Goal: Task Accomplishment & Management: Manage account settings

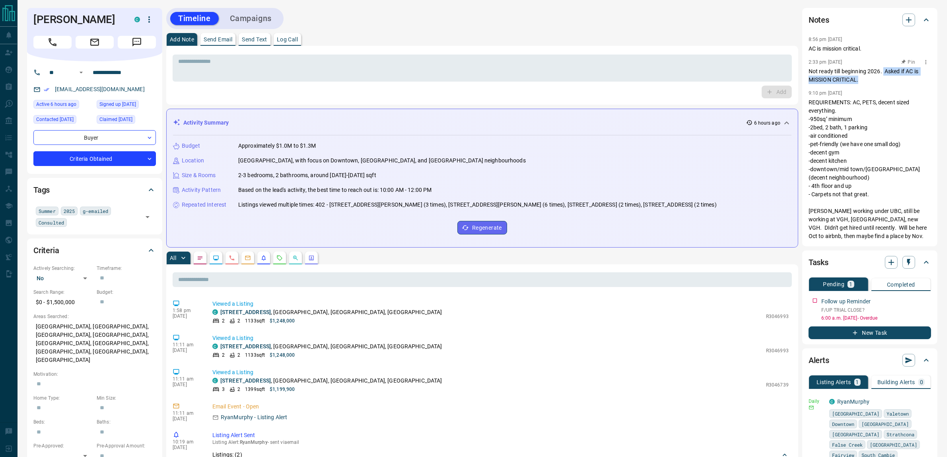
drag, startPoint x: 884, startPoint y: 70, endPoint x: 885, endPoint y: 83, distance: 12.4
click at [885, 83] on p "Not ready till beginning 2026. Asked if AC is MISSION CRITICAL." at bounding box center [870, 75] width 123 height 17
drag, startPoint x: 886, startPoint y: 72, endPoint x: 888, endPoint y: 80, distance: 8.3
click at [888, 80] on p "Not ready till beginning 2026. Asked if AC is MISSION CRITICAL." at bounding box center [870, 75] width 123 height 17
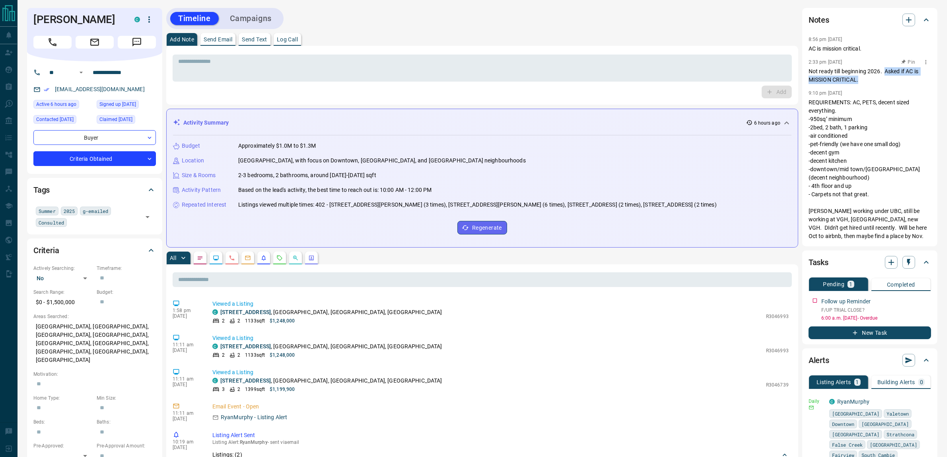
click at [888, 80] on p "Not ready till beginning 2026. Asked if AC is MISSION CRITICAL." at bounding box center [870, 75] width 123 height 17
drag, startPoint x: 885, startPoint y: 72, endPoint x: 888, endPoint y: 81, distance: 9.6
click at [888, 81] on p "Not ready till beginning 2026. Asked if AC is MISSION CRITICAL." at bounding box center [870, 75] width 123 height 17
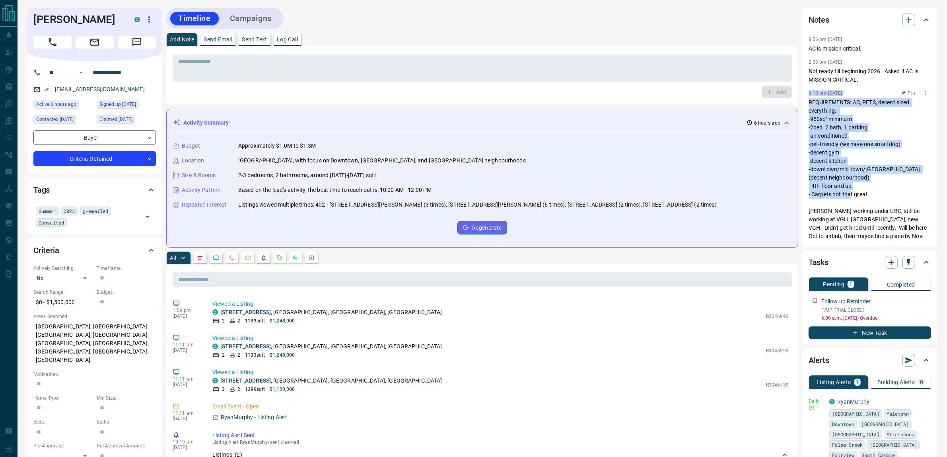
drag, startPoint x: 888, startPoint y: 80, endPoint x: 883, endPoint y: 200, distance: 119.8
click at [883, 200] on div "8:56 pm [DATE] AC is mission critical. 2:33 pm [DATE] Not ready till beginning …" at bounding box center [870, 137] width 123 height 207
click at [883, 200] on p "REQUIREMENTS: AC, PETS, decent sized everything. -950sq’ minimum -2bed, 2 bath,…" at bounding box center [870, 219] width 123 height 242
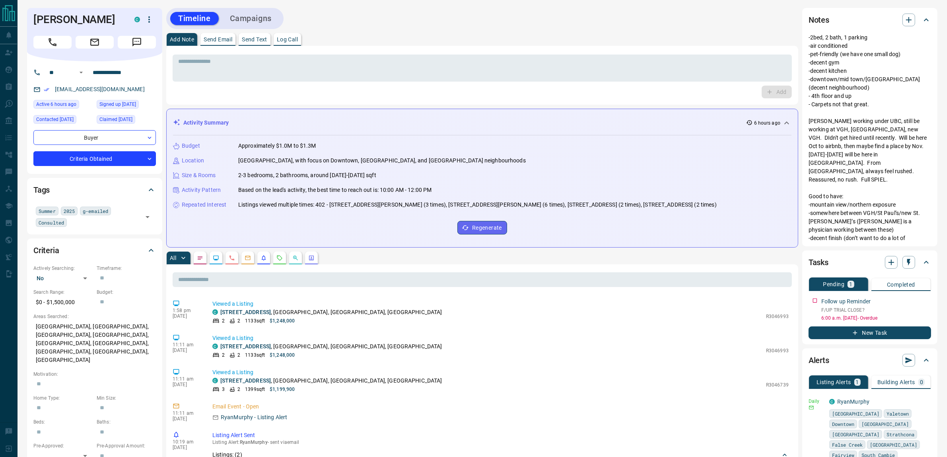
scroll to position [99, 0]
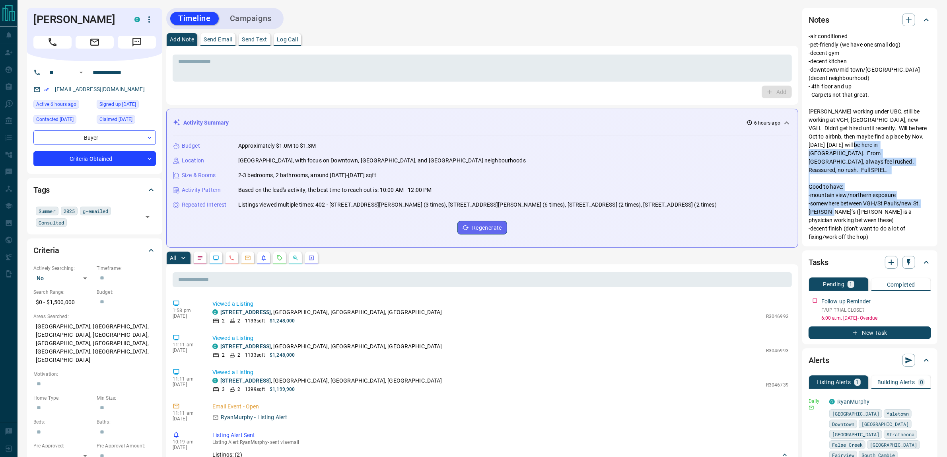
drag, startPoint x: 872, startPoint y: 142, endPoint x: 899, endPoint y: 200, distance: 63.7
click at [899, 200] on p "REQUIREMENTS: AC, PETS, decent sized everything. -950sq’ minimum -2bed, 2 bath,…" at bounding box center [870, 120] width 123 height 242
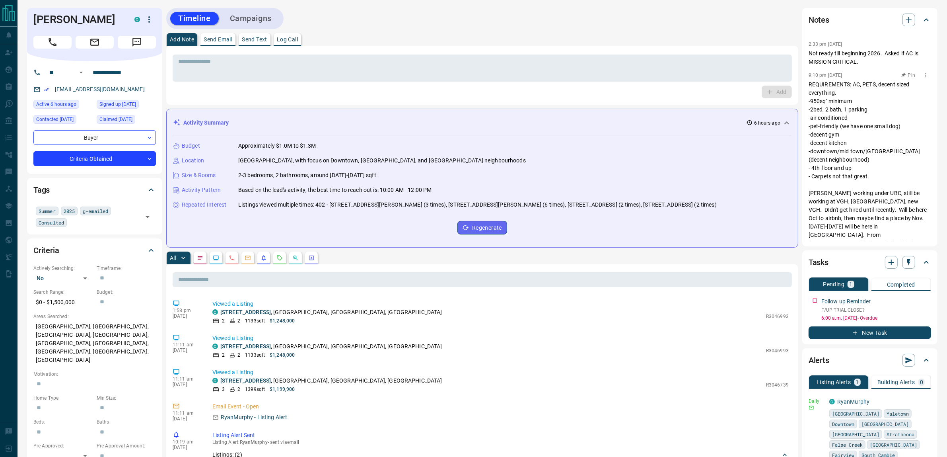
scroll to position [0, 0]
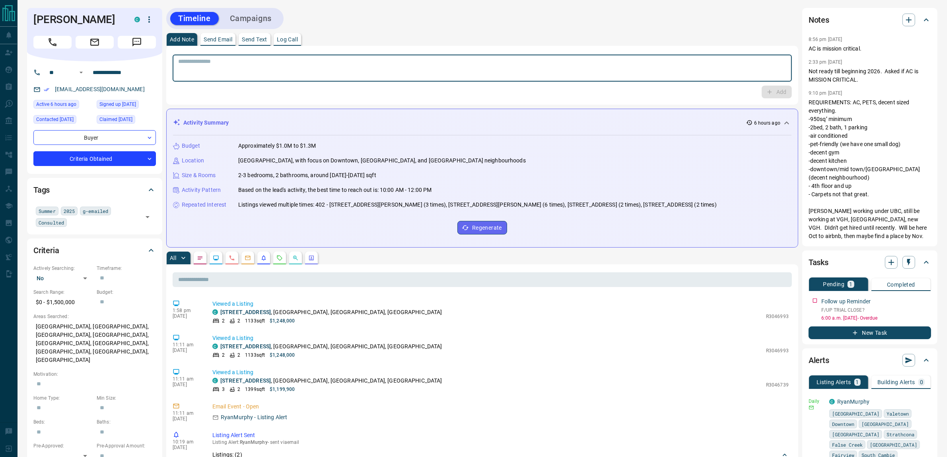
click at [623, 68] on textarea at bounding box center [482, 68] width 608 height 20
drag, startPoint x: 682, startPoint y: 69, endPoint x: 929, endPoint y: 70, distance: 247.1
click at [691, 68] on textarea at bounding box center [482, 68] width 608 height 20
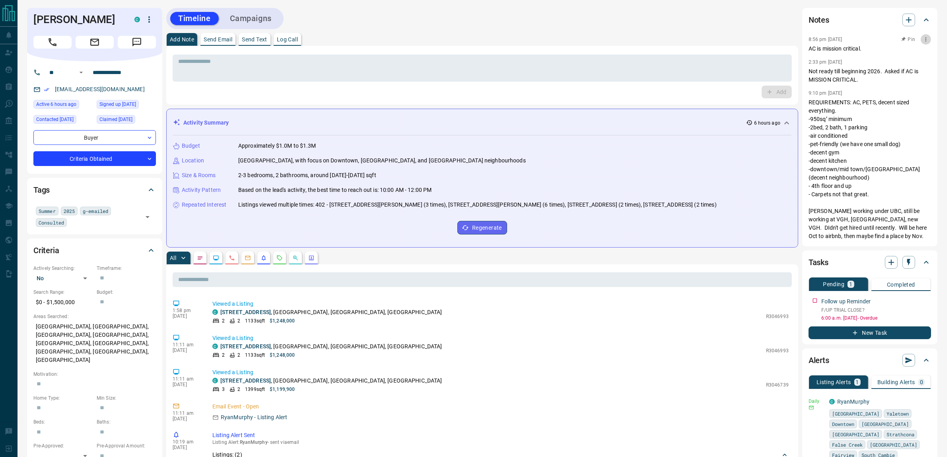
click at [923, 39] on icon "button" at bounding box center [926, 39] width 6 height 6
click at [910, 48] on li "Edit" at bounding box center [906, 54] width 35 height 12
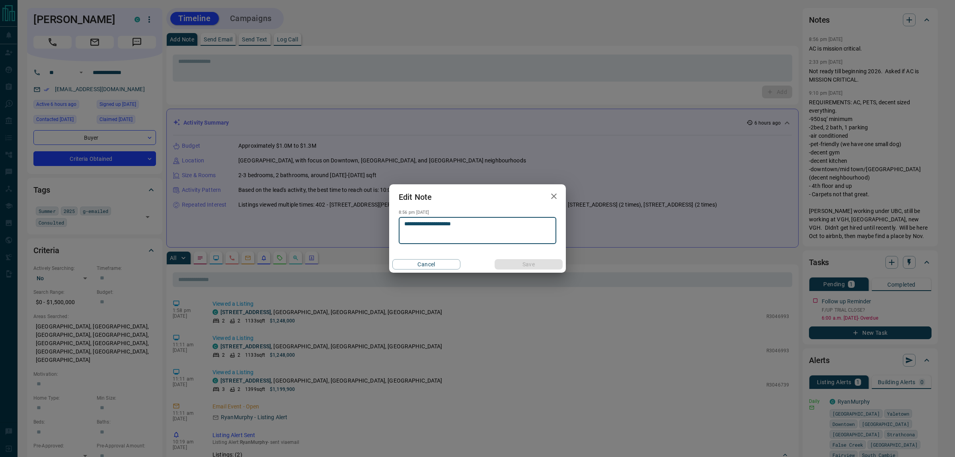
click at [479, 232] on textarea "**********" at bounding box center [477, 230] width 146 height 20
type textarea "**********"
click at [494, 259] on button "Save" at bounding box center [528, 264] width 68 height 10
